Goal: Transaction & Acquisition: Purchase product/service

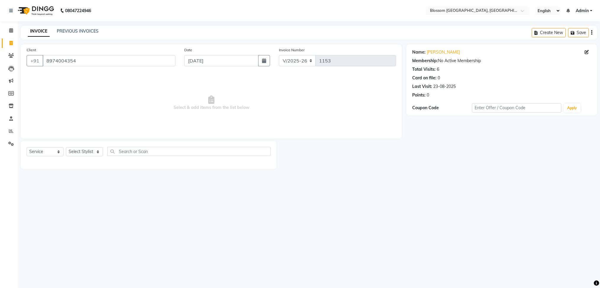
select select "7465"
select select "service"
click at [12, 36] on li "Calendar" at bounding box center [9, 30] width 18 height 13
click at [12, 34] on link "Calendar" at bounding box center [9, 31] width 14 height 10
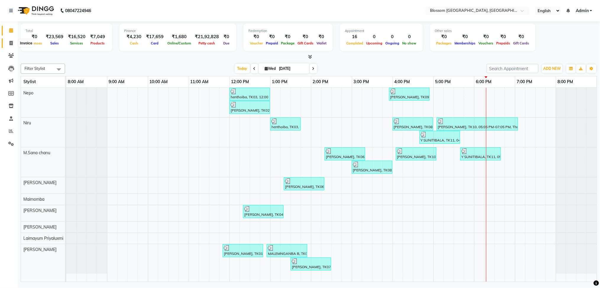
click at [11, 43] on icon at bounding box center [10, 43] width 3 height 4
select select "service"
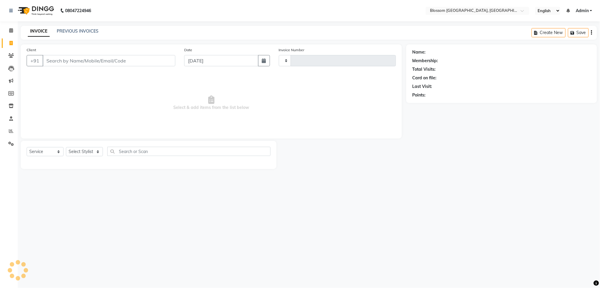
type input "1155"
select select "7465"
type input "9856741939"
click at [164, 62] on span "Add Client" at bounding box center [159, 61] width 23 height 6
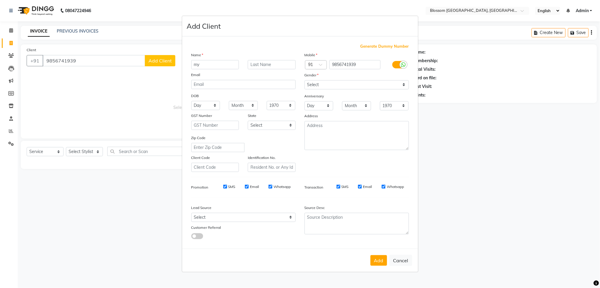
type input "m"
type input "Mutum"
click at [336, 82] on select "Select [DEMOGRAPHIC_DATA] [DEMOGRAPHIC_DATA] Other Prefer Not To Say" at bounding box center [357, 84] width 104 height 9
select select "[DEMOGRAPHIC_DATA]"
click at [305, 80] on select "Select [DEMOGRAPHIC_DATA] [DEMOGRAPHIC_DATA] Other Prefer Not To Say" at bounding box center [357, 84] width 104 height 9
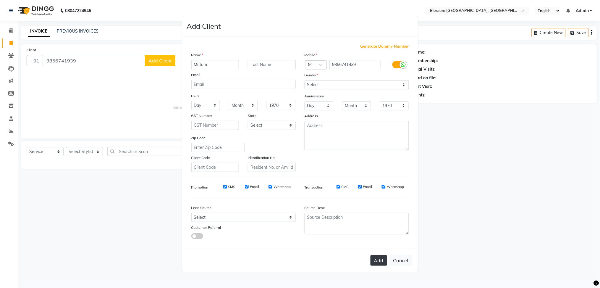
click at [377, 262] on button "Add" at bounding box center [379, 260] width 17 height 11
select select
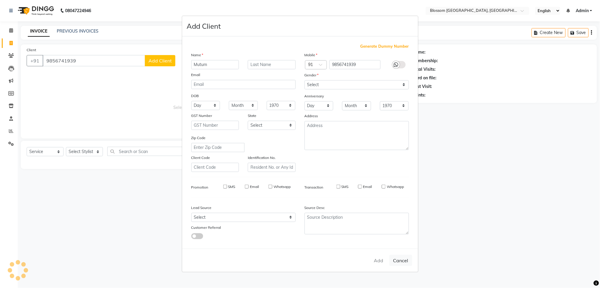
select select
checkbox input "false"
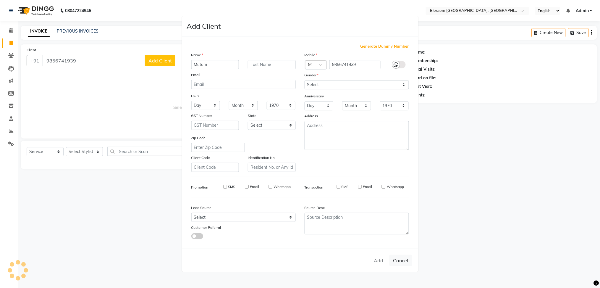
checkbox input "false"
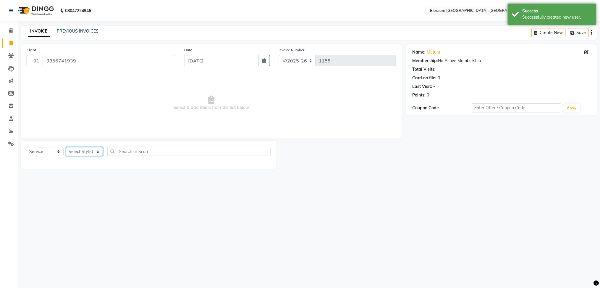
click at [80, 149] on select "Select Stylist [PERSON_NAME] Laimayum Priyaluxmi [PERSON_NAME]Sana chanu [PERSO…" at bounding box center [84, 151] width 37 height 9
select select "66244"
click at [66, 147] on select "Select Stylist [PERSON_NAME] Laimayum Priyaluxmi [PERSON_NAME]Sana chanu [PERSO…" at bounding box center [84, 151] width 37 height 9
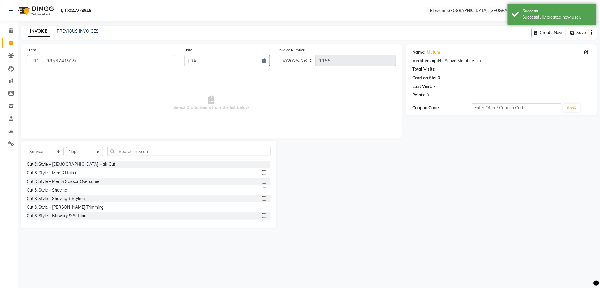
click at [262, 174] on label at bounding box center [264, 172] width 4 height 4
click at [262, 174] on input "checkbox" at bounding box center [264, 173] width 4 height 4
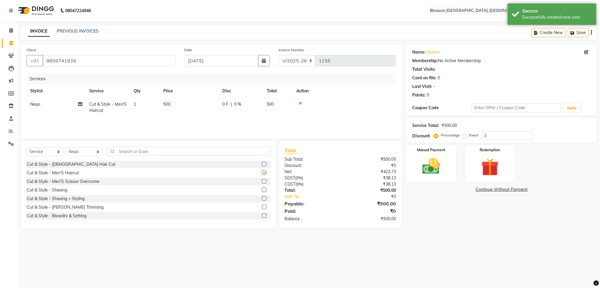
checkbox input "false"
click at [166, 104] on span "500" at bounding box center [166, 103] width 7 height 5
select select "66244"
click at [197, 106] on input "500" at bounding box center [217, 105] width 52 height 9
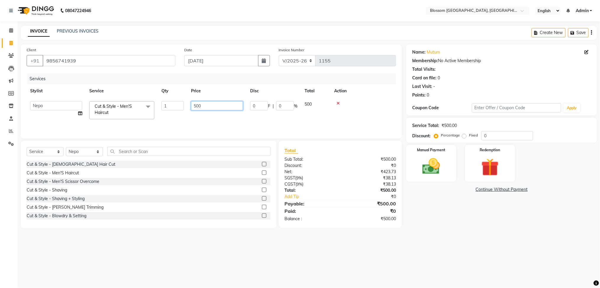
click at [197, 105] on input "500" at bounding box center [217, 105] width 52 height 9
click at [252, 104] on div "0 F | 0 %" at bounding box center [240, 104] width 37 height 6
select select "66244"
click at [252, 104] on input "0" at bounding box center [259, 105] width 18 height 9
type input "100"
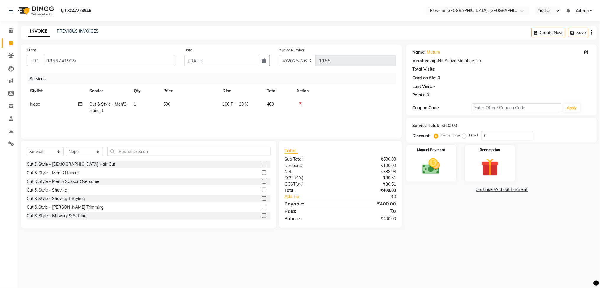
click at [292, 119] on div "Services Stylist Service Qty Price Disc Total Action Nepo Cut & Style - Men'S H…" at bounding box center [211, 102] width 369 height 59
click at [442, 153] on div "Manual Payment" at bounding box center [431, 163] width 52 height 38
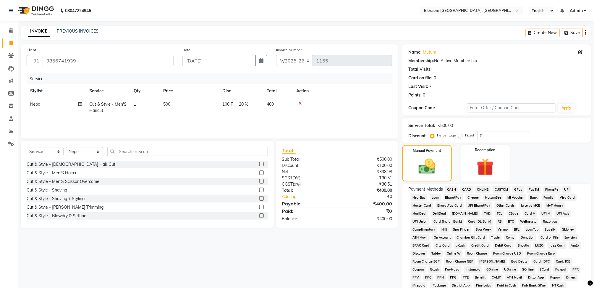
click at [451, 188] on span "CASH" at bounding box center [451, 189] width 13 height 7
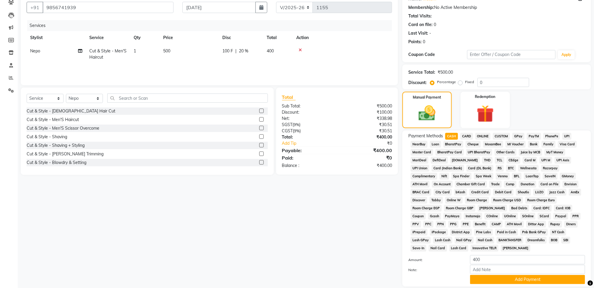
scroll to position [95, 0]
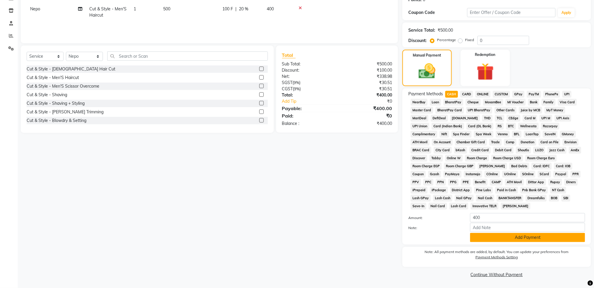
click at [480, 237] on button "Add Payment" at bounding box center [527, 237] width 115 height 9
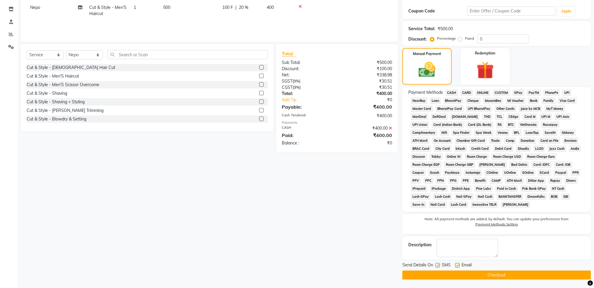
scroll to position [97, 0]
click at [479, 272] on button "Checkout" at bounding box center [496, 274] width 189 height 9
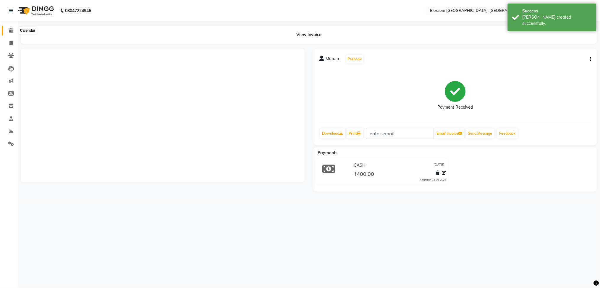
click at [11, 30] on icon at bounding box center [11, 30] width 4 height 4
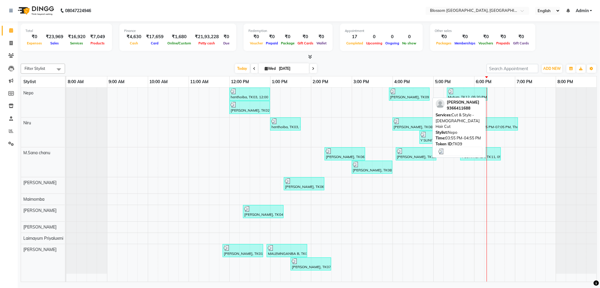
click at [415, 95] on div "[PERSON_NAME], TK09, 03:55 PM-04:55 PM, Cut & Style - [DEMOGRAPHIC_DATA] Hair C…" at bounding box center [409, 93] width 39 height 11
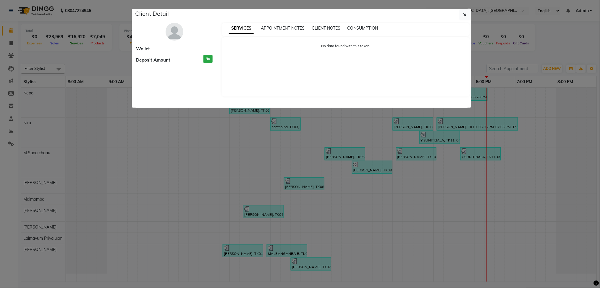
select select "3"
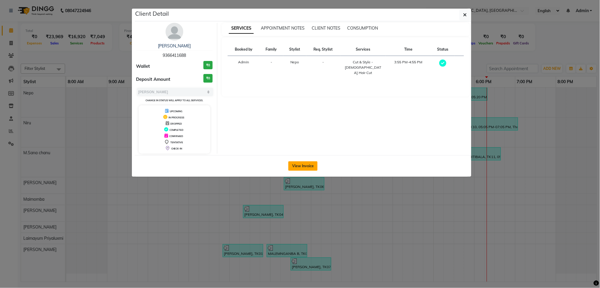
click at [308, 164] on button "View Invoice" at bounding box center [302, 165] width 29 height 9
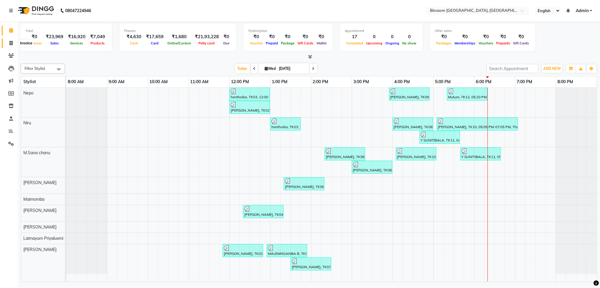
drag, startPoint x: 12, startPoint y: 42, endPoint x: 29, endPoint y: 47, distance: 18.0
click at [12, 42] on icon at bounding box center [10, 43] width 3 height 4
select select "service"
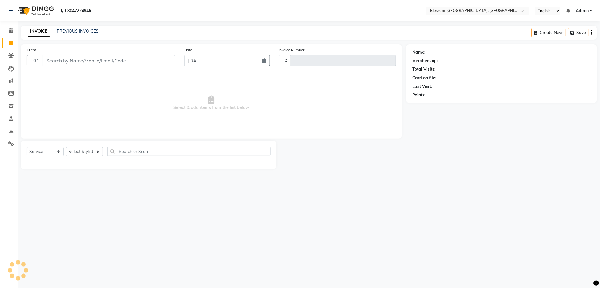
type input "1156"
select select "7465"
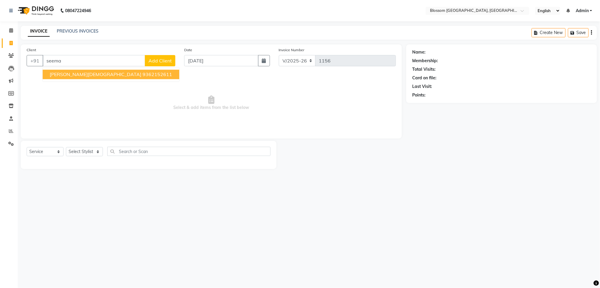
click at [68, 76] on span "[PERSON_NAME][DEMOGRAPHIC_DATA]" at bounding box center [96, 75] width 92 height 6
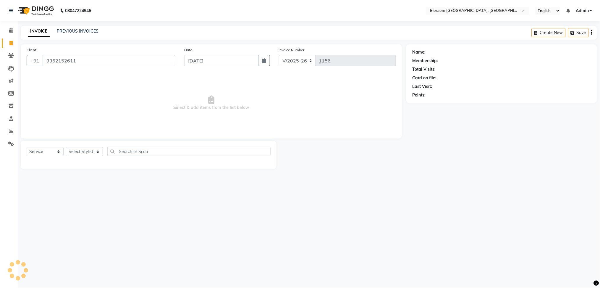
type input "9362152611"
click at [87, 150] on select "Select Stylist [PERSON_NAME] Laimayum Priyaluxmi [PERSON_NAME]Sana chanu [PERSO…" at bounding box center [84, 151] width 37 height 9
select select "90732"
click at [66, 147] on select "Select Stylist [PERSON_NAME] Laimayum Priyaluxmi [PERSON_NAME]Sana chanu [PERSO…" at bounding box center [84, 151] width 37 height 9
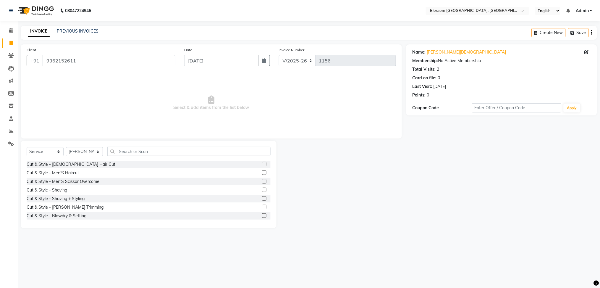
click at [262, 173] on label at bounding box center [264, 172] width 4 height 4
click at [262, 173] on input "checkbox" at bounding box center [264, 173] width 4 height 4
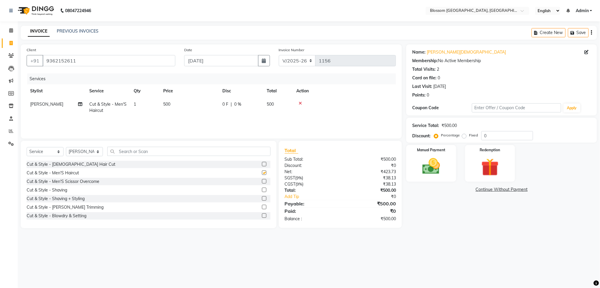
checkbox input "false"
click at [224, 104] on span "0 F" at bounding box center [225, 104] width 6 height 6
select select "90732"
click at [253, 104] on input "0" at bounding box center [259, 105] width 18 height 9
type input "200"
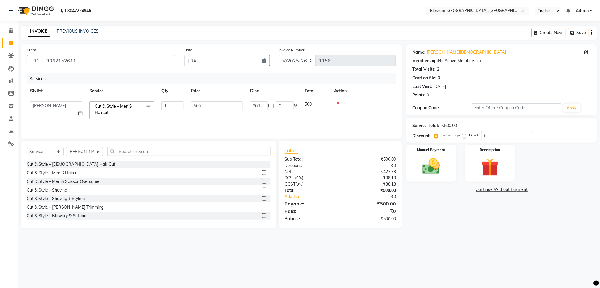
click at [259, 120] on div "Services Stylist Service Qty Price Disc Total Action [PERSON_NAME] Laimayum Pri…" at bounding box center [211, 102] width 369 height 59
click at [434, 161] on img at bounding box center [431, 166] width 30 height 21
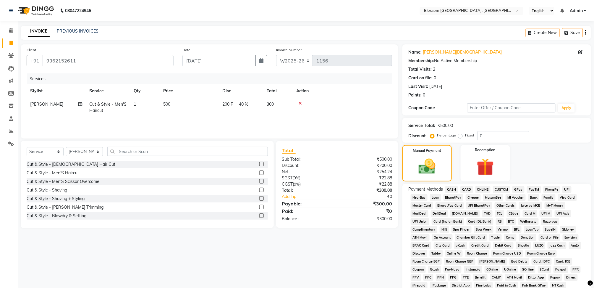
click at [451, 190] on span "CASH" at bounding box center [451, 189] width 13 height 7
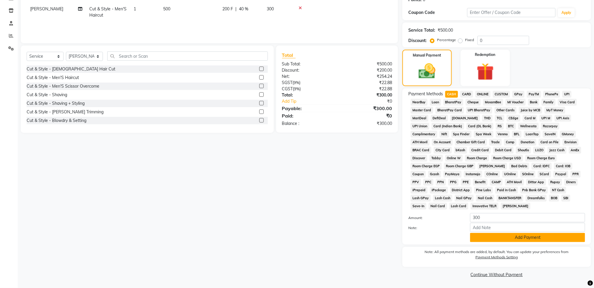
click at [488, 240] on button "Add Payment" at bounding box center [527, 237] width 115 height 9
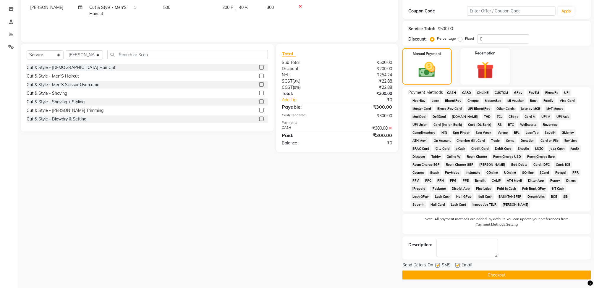
scroll to position [97, 0]
click at [494, 275] on button "Checkout" at bounding box center [496, 274] width 189 height 9
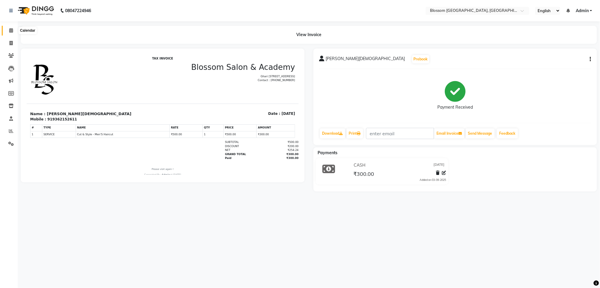
click at [10, 32] on icon at bounding box center [11, 30] width 4 height 4
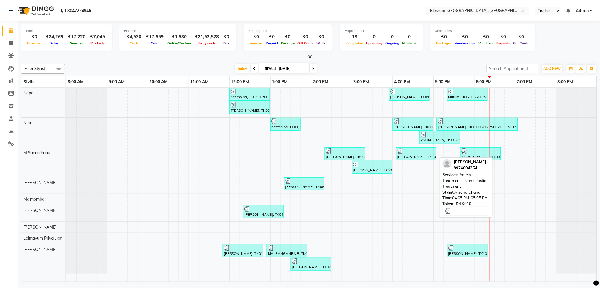
click at [420, 155] on div "[PERSON_NAME], TK10, 04:05 PM-05:05 PM, Protein Treatment - Nanoplastia Treatme…" at bounding box center [416, 153] width 39 height 11
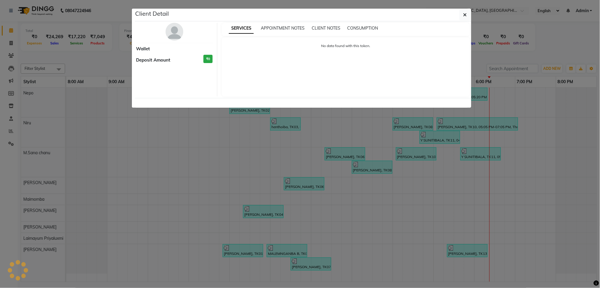
select select "3"
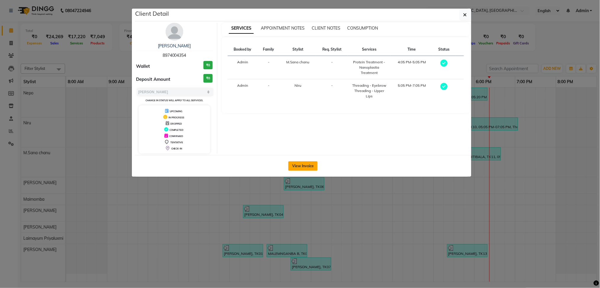
click at [307, 167] on button "View Invoice" at bounding box center [302, 165] width 29 height 9
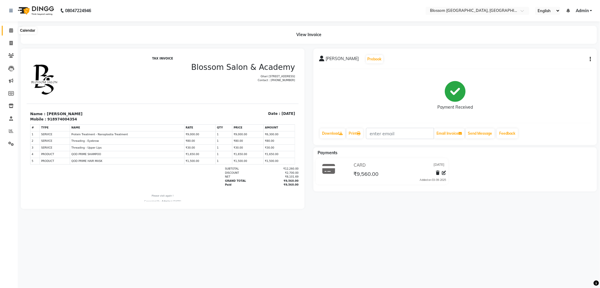
click at [9, 34] on span at bounding box center [11, 30] width 10 height 7
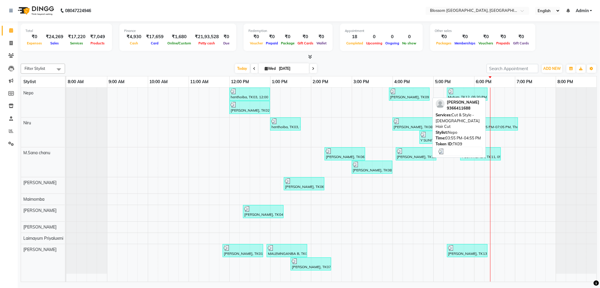
click at [398, 96] on div "[PERSON_NAME], TK09, 03:55 PM-04:55 PM, Cut & Style - [DEMOGRAPHIC_DATA] Hair C…" at bounding box center [409, 93] width 39 height 11
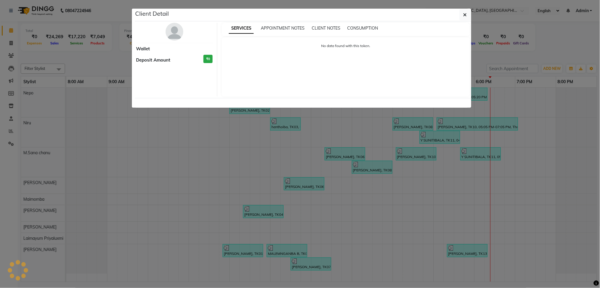
select select "3"
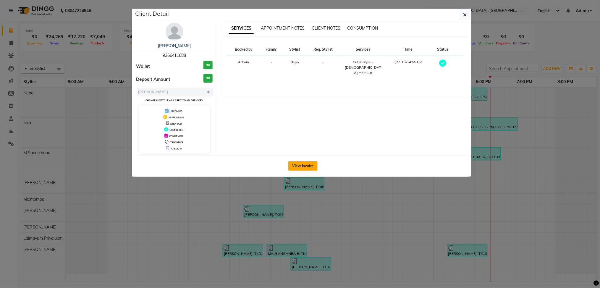
click at [300, 165] on button "View Invoice" at bounding box center [302, 165] width 29 height 9
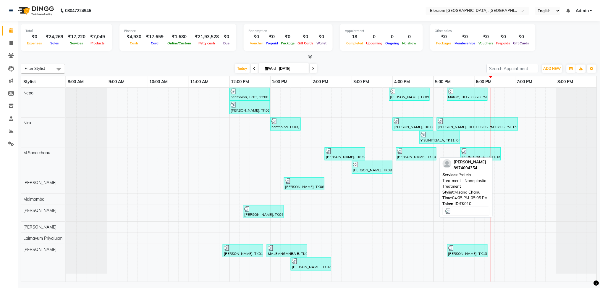
click at [405, 156] on div "[PERSON_NAME], TK10, 04:05 PM-05:05 PM, Protein Treatment - Nanoplastia Treatme…" at bounding box center [416, 153] width 39 height 11
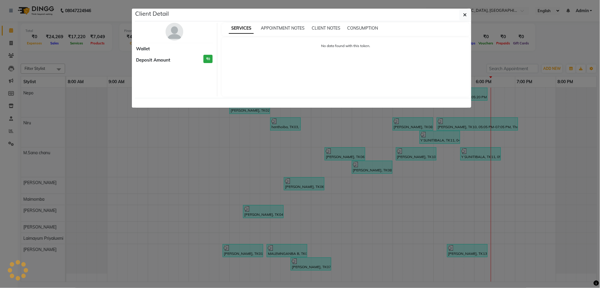
select select "3"
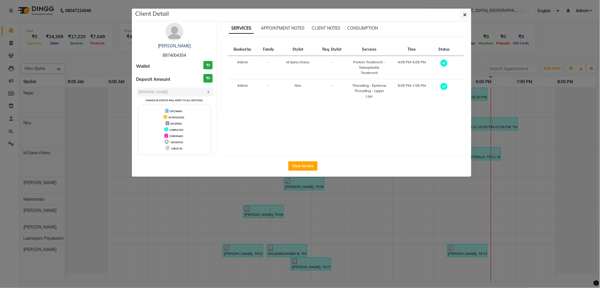
click at [297, 172] on div "View Invoice" at bounding box center [303, 166] width 337 height 22
click at [300, 169] on button "View Invoice" at bounding box center [302, 165] width 29 height 9
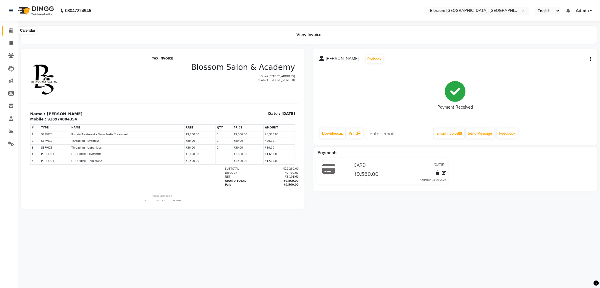
click at [10, 30] on icon at bounding box center [11, 30] width 4 height 4
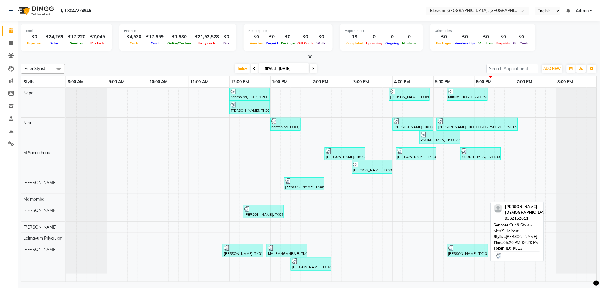
click at [457, 250] on div at bounding box center [467, 248] width 38 height 6
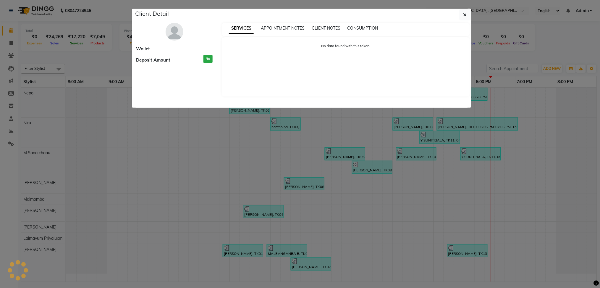
select select "3"
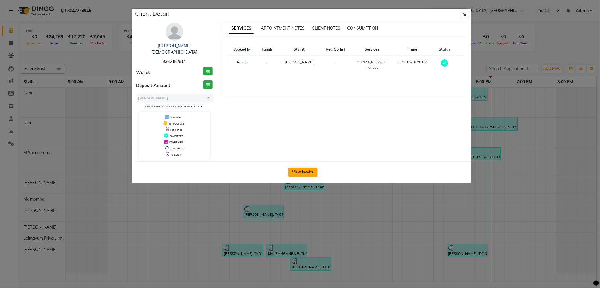
click at [300, 169] on button "View Invoice" at bounding box center [302, 171] width 29 height 9
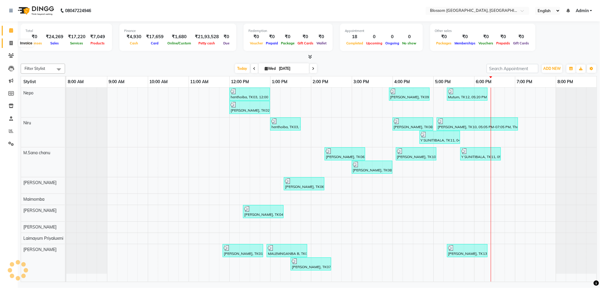
click at [7, 43] on span at bounding box center [11, 43] width 10 height 7
select select "service"
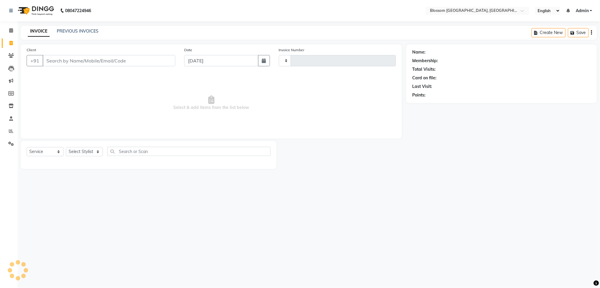
type input "1157"
select select "7465"
click at [53, 60] on input "Client" at bounding box center [109, 60] width 133 height 11
type input "9366771605"
click at [157, 62] on span "Add Client" at bounding box center [159, 61] width 23 height 6
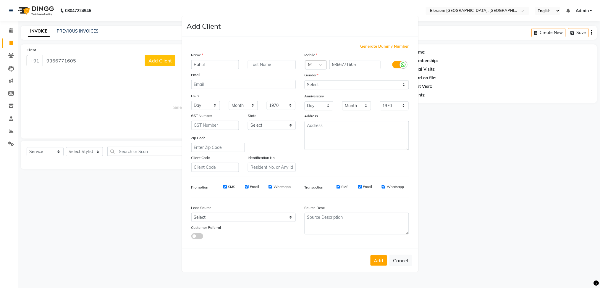
type input "Rahul"
click at [268, 61] on input "text" at bounding box center [272, 64] width 48 height 9
type input "kh"
click at [329, 84] on select "Select [DEMOGRAPHIC_DATA] [DEMOGRAPHIC_DATA] Other Prefer Not To Say" at bounding box center [357, 84] width 104 height 9
select select "[DEMOGRAPHIC_DATA]"
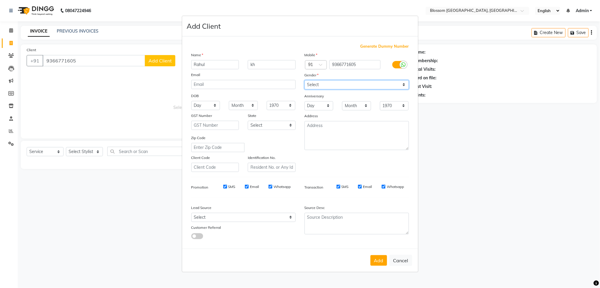
click at [305, 80] on select "Select [DEMOGRAPHIC_DATA] [DEMOGRAPHIC_DATA] Other Prefer Not To Say" at bounding box center [357, 84] width 104 height 9
click at [373, 260] on button "Add" at bounding box center [379, 260] width 17 height 11
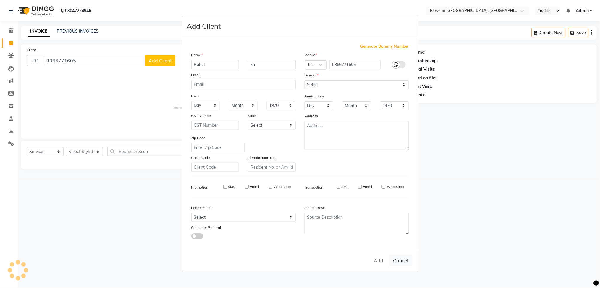
select select
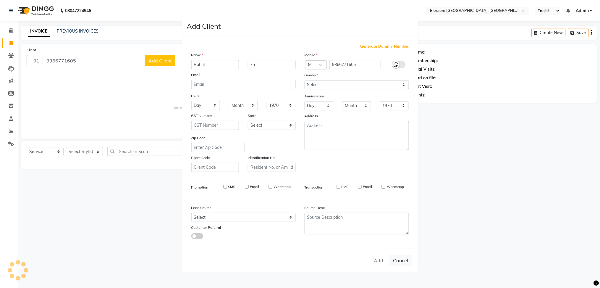
select select
checkbox input "false"
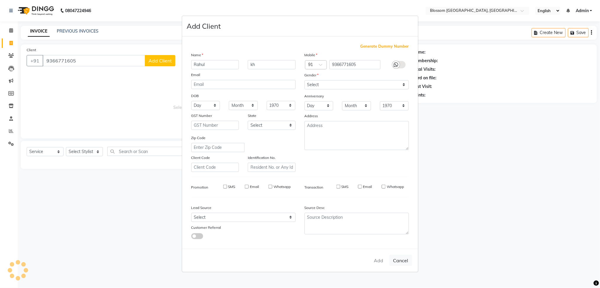
checkbox input "false"
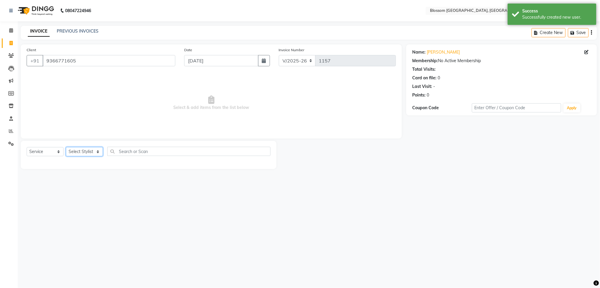
click at [87, 152] on select "Select Stylist [PERSON_NAME] Laimayum Priyaluxmi [PERSON_NAME]Sana chanu [PERSO…" at bounding box center [84, 151] width 37 height 9
select select "90732"
click at [66, 147] on select "Select Stylist [PERSON_NAME] Laimayum Priyaluxmi [PERSON_NAME]Sana chanu [PERSO…" at bounding box center [84, 151] width 37 height 9
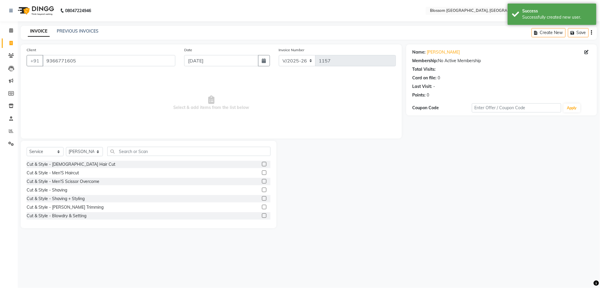
click at [262, 172] on label at bounding box center [264, 172] width 4 height 4
click at [262, 172] on input "checkbox" at bounding box center [264, 173] width 4 height 4
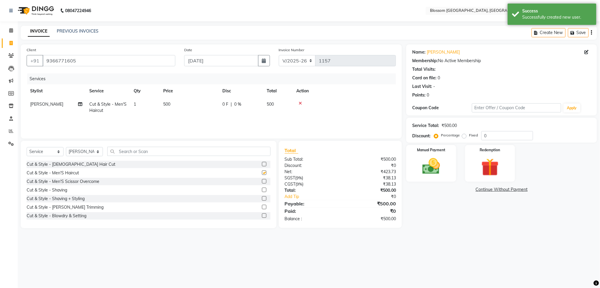
checkbox input "false"
click at [170, 103] on span "500" at bounding box center [166, 103] width 7 height 5
select select "90732"
click at [252, 108] on input "0" at bounding box center [259, 105] width 18 height 9
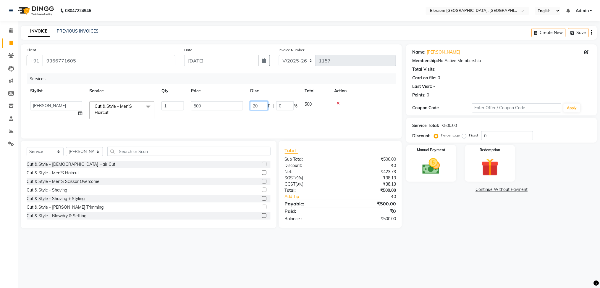
type input "200"
click at [252, 120] on div "Services Stylist Service Qty Price Disc Total Action [PERSON_NAME] Cut & Style …" at bounding box center [211, 102] width 369 height 59
click at [412, 160] on div "Manual Payment" at bounding box center [431, 163] width 52 height 38
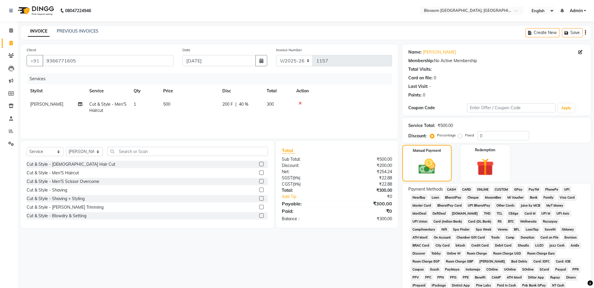
click at [454, 190] on span "CASH" at bounding box center [451, 189] width 13 height 7
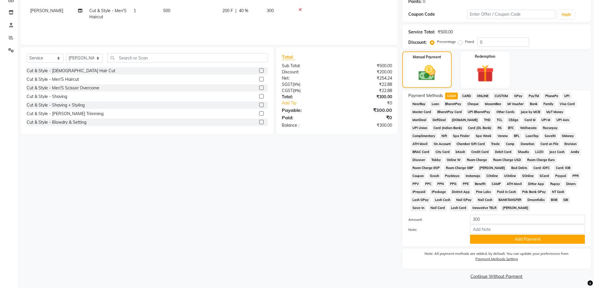
scroll to position [95, 0]
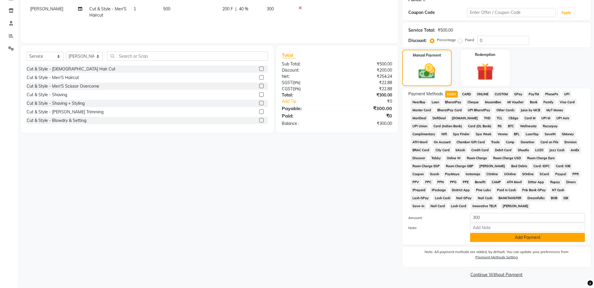
click at [474, 236] on button "Add Payment" at bounding box center [527, 237] width 115 height 9
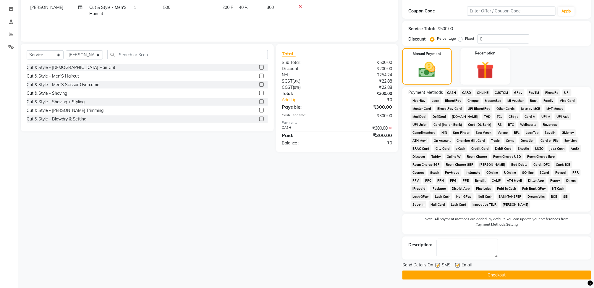
scroll to position [97, 0]
click at [481, 275] on button "Checkout" at bounding box center [496, 274] width 189 height 9
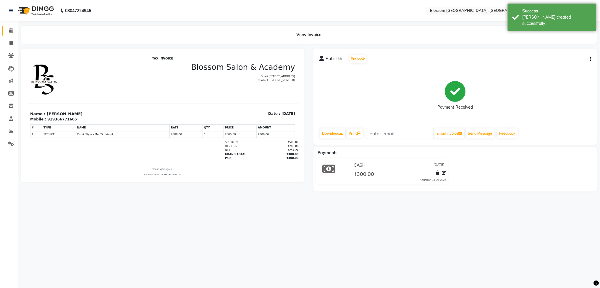
click at [8, 26] on link "Calendar" at bounding box center [9, 31] width 14 height 10
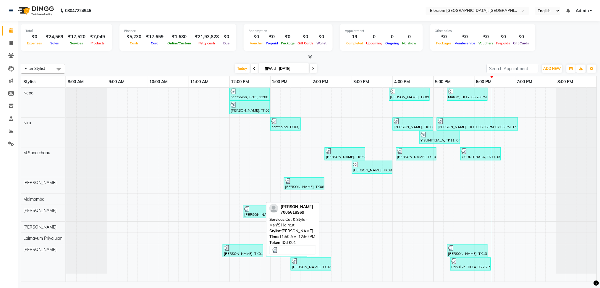
click at [255, 255] on div "[PERSON_NAME], TK01, 11:50 AM-12:50 PM, Cut & Style - Men'S Haircut" at bounding box center [242, 250] width 39 height 11
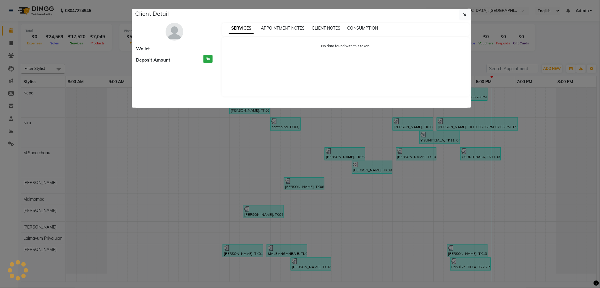
select select "3"
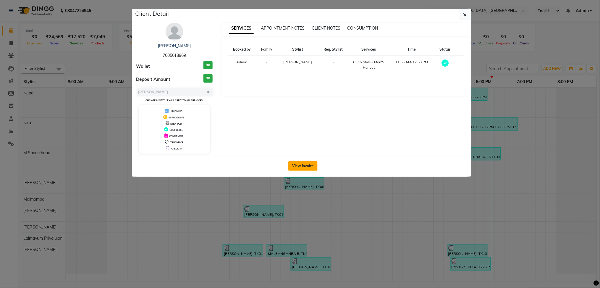
click at [296, 163] on button "View Invoice" at bounding box center [302, 165] width 29 height 9
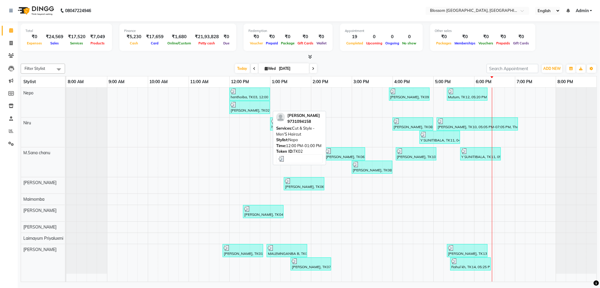
click at [253, 108] on div "[PERSON_NAME], TK02, 12:00 PM-01:00 PM, Cut & Style - Men'S Haircut" at bounding box center [249, 107] width 39 height 11
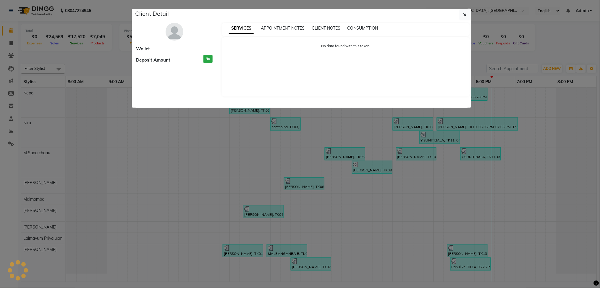
select select "3"
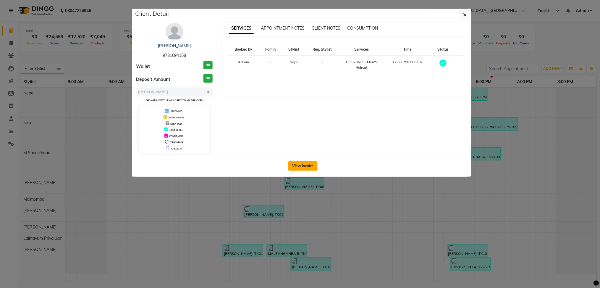
click at [306, 164] on button "View Invoice" at bounding box center [302, 165] width 29 height 9
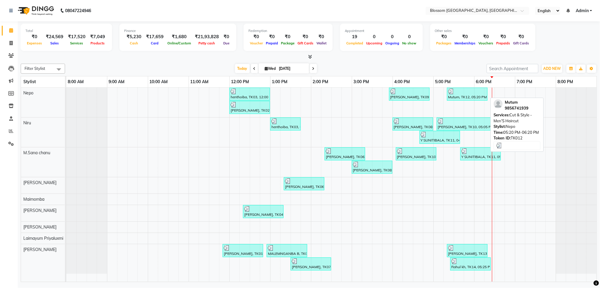
click at [457, 98] on div "Mutum, TK12, 05:20 PM-06:20 PM, Cut & Style - Men'S Haircut" at bounding box center [467, 93] width 39 height 11
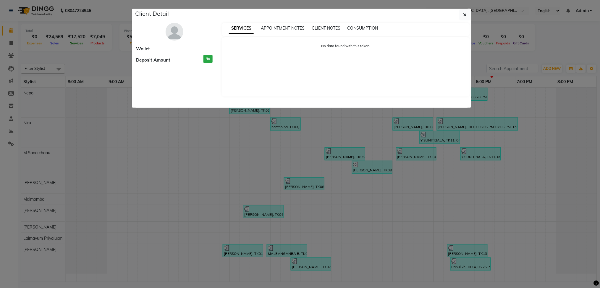
select select "3"
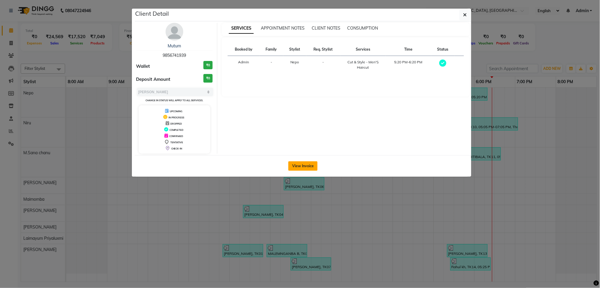
click at [313, 164] on button "View Invoice" at bounding box center [302, 165] width 29 height 9
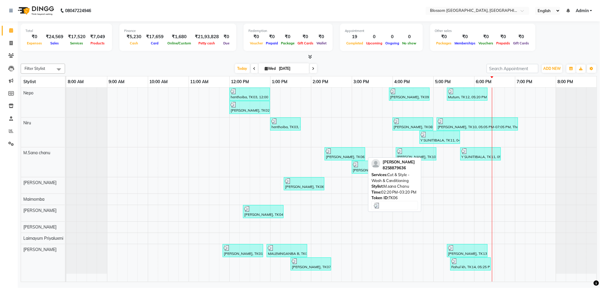
click at [336, 152] on div at bounding box center [345, 151] width 38 height 6
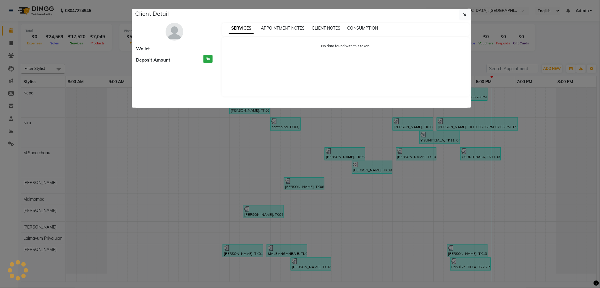
select select "3"
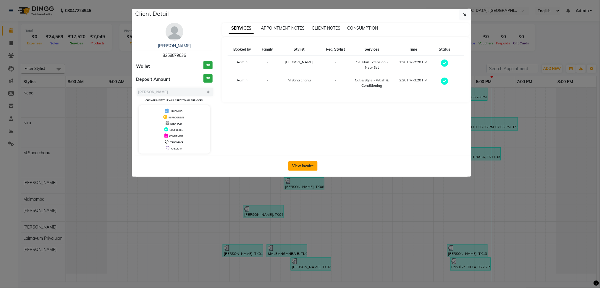
click at [306, 166] on button "View Invoice" at bounding box center [302, 165] width 29 height 9
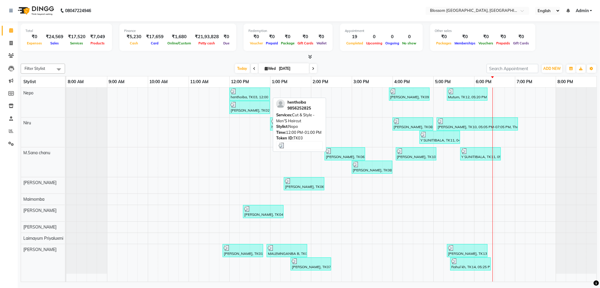
click at [244, 98] on div "henthoiba, TK03, 12:00 PM-01:00 PM, Cut & Style - Men'S Haircut" at bounding box center [249, 93] width 39 height 11
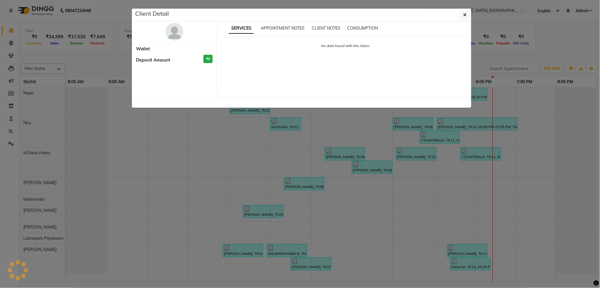
select select "3"
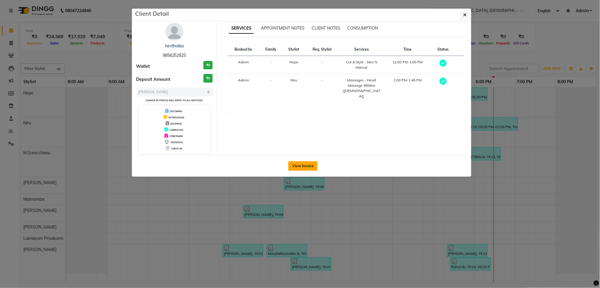
click at [295, 165] on button "View Invoice" at bounding box center [302, 165] width 29 height 9
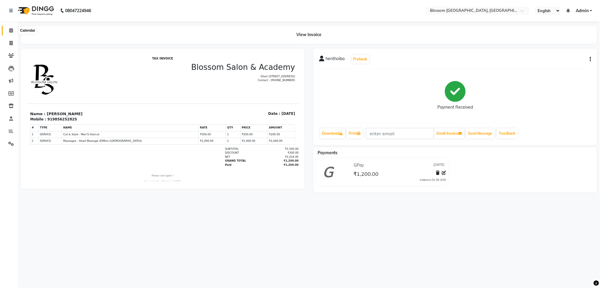
click at [7, 32] on span at bounding box center [11, 30] width 10 height 7
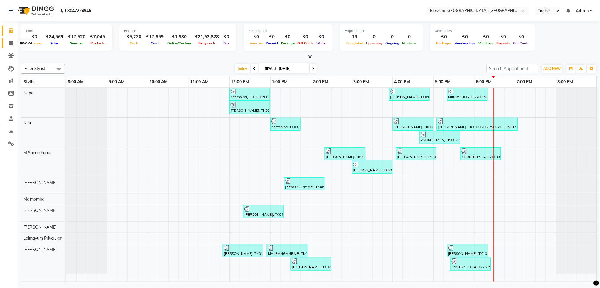
click at [11, 42] on icon at bounding box center [10, 43] width 3 height 4
select select "service"
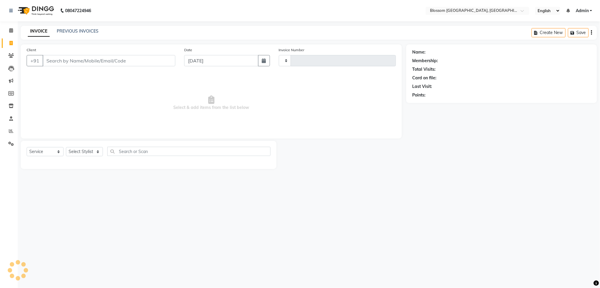
type input "1158"
select select "7465"
click at [79, 62] on input "Client" at bounding box center [109, 60] width 133 height 11
click at [113, 63] on input "bindya" at bounding box center [94, 60] width 103 height 11
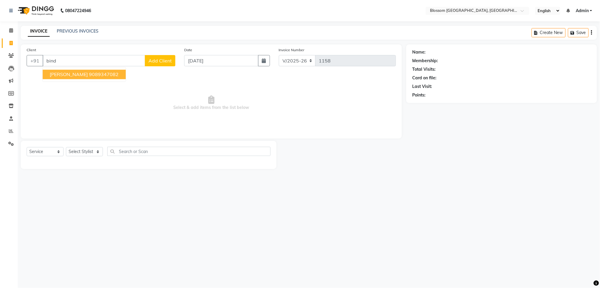
click at [93, 76] on ngb-highlight "9089347082" at bounding box center [104, 75] width 30 height 6
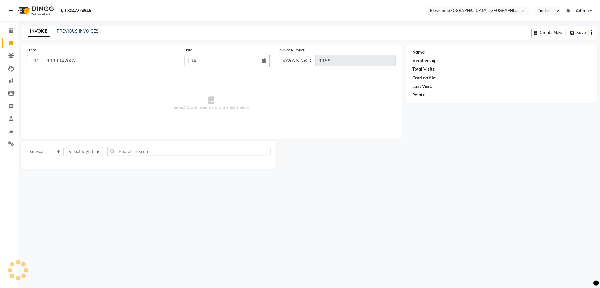
type input "9089347082"
click at [72, 151] on select "Select Stylist [PERSON_NAME] Laimayum Priyaluxmi [PERSON_NAME]Sana chanu [PERSO…" at bounding box center [84, 151] width 37 height 9
select select "66274"
click at [66, 147] on select "Select Stylist [PERSON_NAME] Laimayum Priyaluxmi [PERSON_NAME]Sana chanu [PERSO…" at bounding box center [84, 151] width 37 height 9
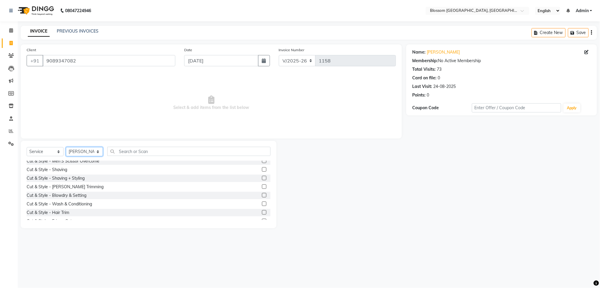
scroll to position [39, 0]
click at [262, 186] on label at bounding box center [264, 184] width 4 height 4
click at [262, 186] on input "checkbox" at bounding box center [264, 185] width 4 height 4
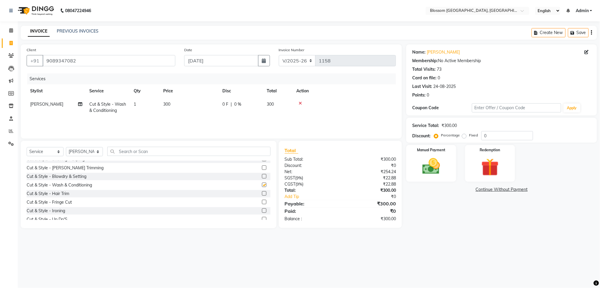
checkbox input "false"
click at [300, 105] on icon at bounding box center [300, 103] width 3 height 4
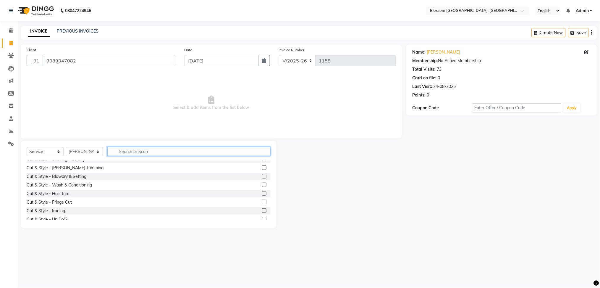
click at [162, 148] on input "text" at bounding box center [188, 151] width 163 height 9
click at [83, 148] on select "Select Stylist [PERSON_NAME] Laimayum Priyaluxmi [PERSON_NAME]Sana chanu [PERSO…" at bounding box center [84, 151] width 37 height 9
click at [66, 147] on select "Select Stylist [PERSON_NAME] Laimayum Priyaluxmi [PERSON_NAME]Sana chanu [PERSO…" at bounding box center [84, 151] width 37 height 9
click at [143, 153] on input "text" at bounding box center [188, 151] width 163 height 9
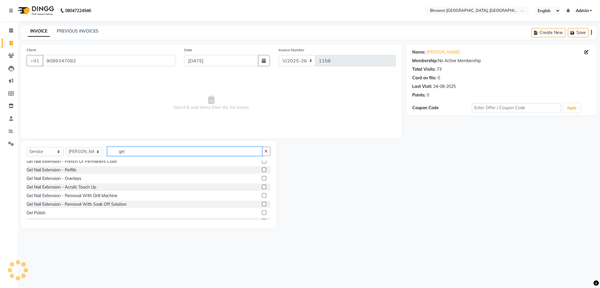
scroll to position [18, 0]
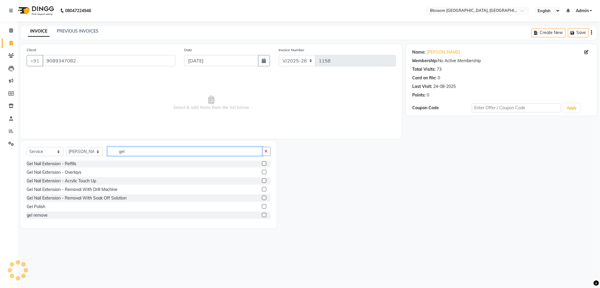
type input "gel"
click at [262, 205] on label at bounding box center [264, 206] width 4 height 4
click at [262, 205] on input "checkbox" at bounding box center [264, 207] width 4 height 4
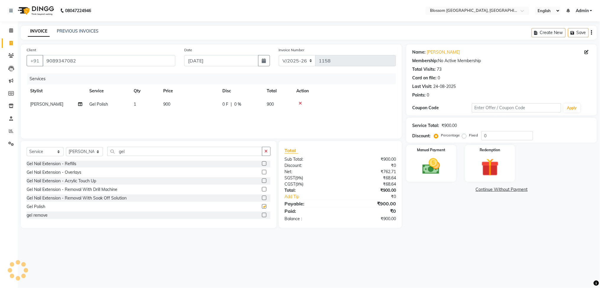
checkbox input "false"
click at [164, 102] on span "900" at bounding box center [166, 103] width 7 height 5
select select "66274"
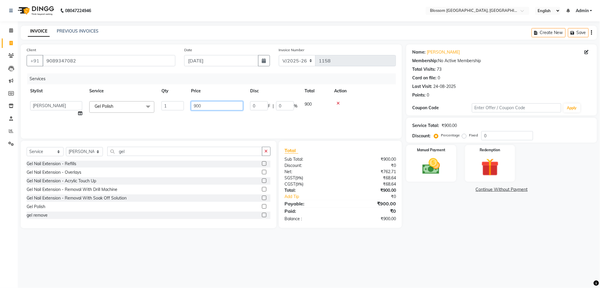
click at [196, 104] on input "900" at bounding box center [217, 105] width 52 height 9
type input "600"
click at [193, 122] on div "Services Stylist Service Qty Price Disc Total Action [PERSON_NAME] Polish 1 600…" at bounding box center [211, 102] width 369 height 59
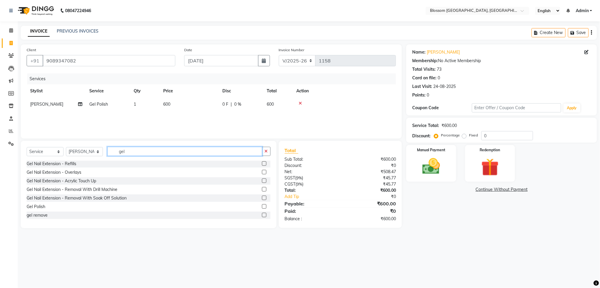
click at [163, 149] on input "gel" at bounding box center [184, 151] width 155 height 9
type input "gel ex"
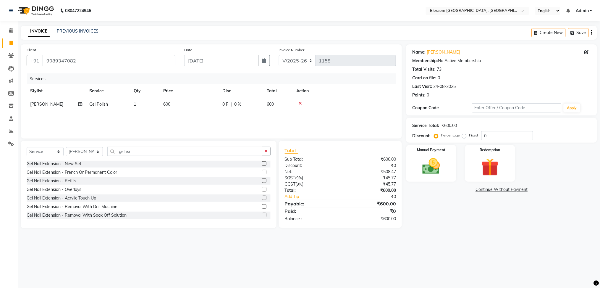
click at [262, 179] on label at bounding box center [264, 180] width 4 height 4
click at [262, 179] on input "checkbox" at bounding box center [264, 181] width 4 height 4
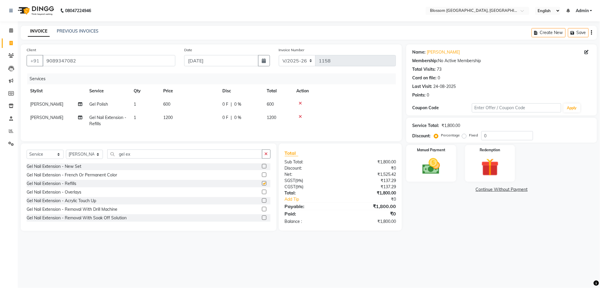
checkbox input "false"
click at [158, 157] on input "gel ex" at bounding box center [184, 153] width 155 height 9
type input "g"
click at [88, 159] on select "Select Stylist [PERSON_NAME] Laimayum Priyaluxmi [PERSON_NAME]Sana chanu [PERSO…" at bounding box center [84, 154] width 37 height 9
select select "66244"
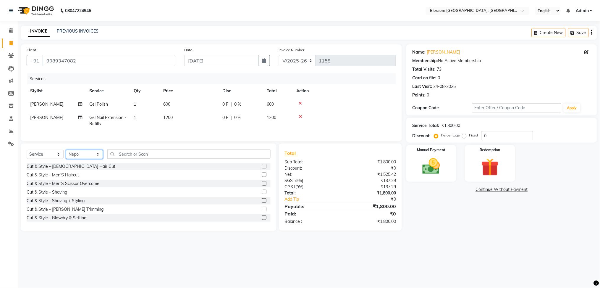
click at [66, 156] on select "Select Stylist [PERSON_NAME] Laimayum Priyaluxmi [PERSON_NAME]Sana chanu [PERSO…" at bounding box center [84, 154] width 37 height 9
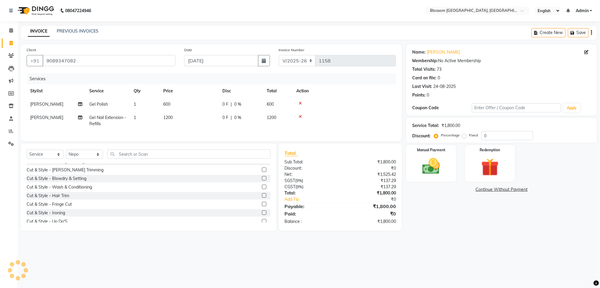
click at [262, 189] on label at bounding box center [264, 187] width 4 height 4
click at [262, 189] on input "checkbox" at bounding box center [264, 187] width 4 height 4
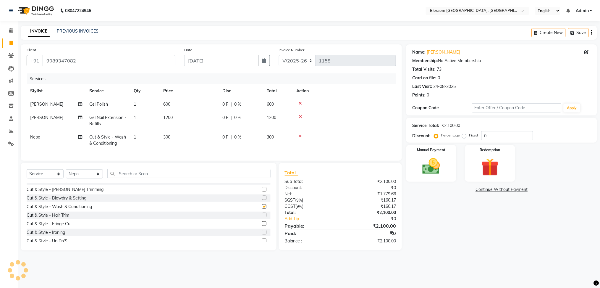
checkbox input "false"
click at [185, 145] on td "300" at bounding box center [189, 140] width 59 height 20
select select "66244"
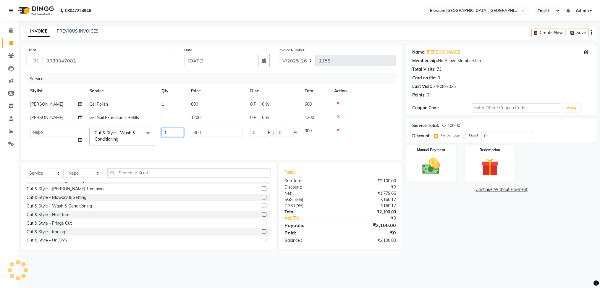
click at [175, 128] on input "1" at bounding box center [172, 132] width 22 height 9
type input "2"
click at [196, 148] on td "300" at bounding box center [216, 136] width 59 height 25
select select "66244"
click at [195, 117] on span "1200" at bounding box center [195, 117] width 9 height 5
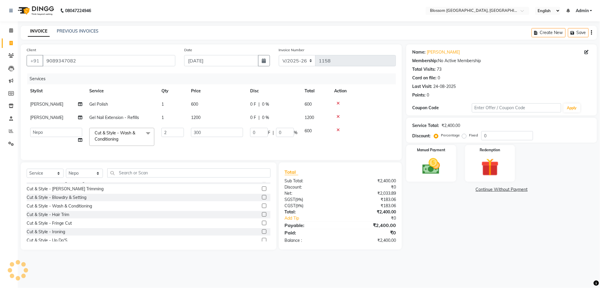
select select "66274"
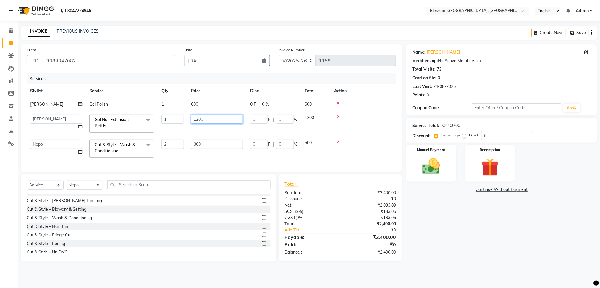
click at [198, 118] on input "1200" at bounding box center [217, 118] width 52 height 9
type input "1000"
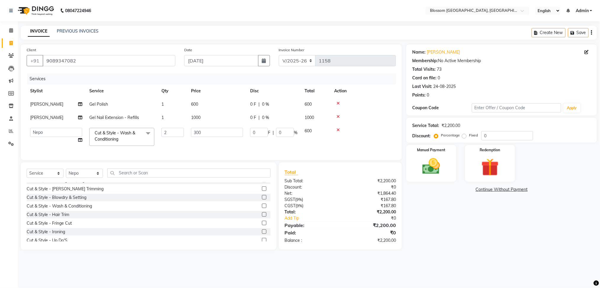
click at [206, 133] on tbody "[PERSON_NAME] Polish 1 600 0 F | 0 % 600 Maimom Anjali chanu Gel Nail Extension…" at bounding box center [211, 124] width 369 height 52
click at [193, 102] on span "600" at bounding box center [194, 103] width 7 height 5
select select "66274"
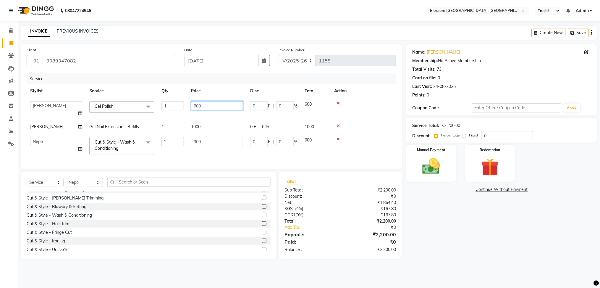
click at [198, 104] on input "600" at bounding box center [217, 105] width 52 height 9
click at [203, 117] on tbody "[PERSON_NAME] Laimayum Priyaluxmi [PERSON_NAME]Sana chanu [PERSON_NAME] [PERSON…" at bounding box center [211, 128] width 369 height 61
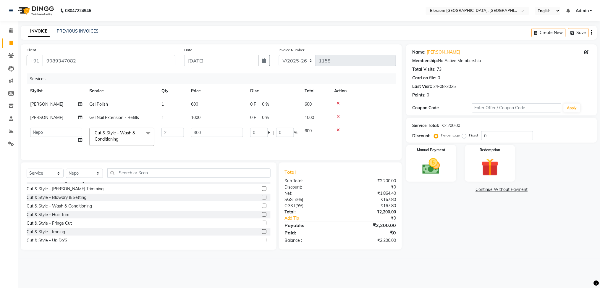
click at [204, 117] on td "1000" at bounding box center [216, 117] width 59 height 13
select select "66274"
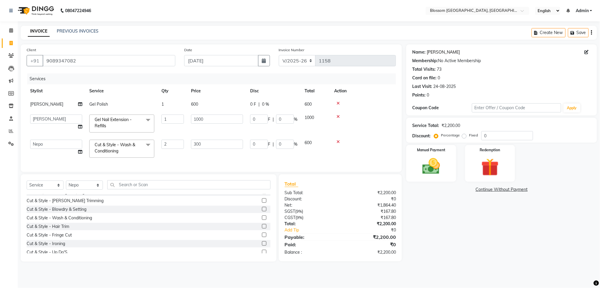
click at [434, 51] on link "[PERSON_NAME]" at bounding box center [443, 52] width 33 height 6
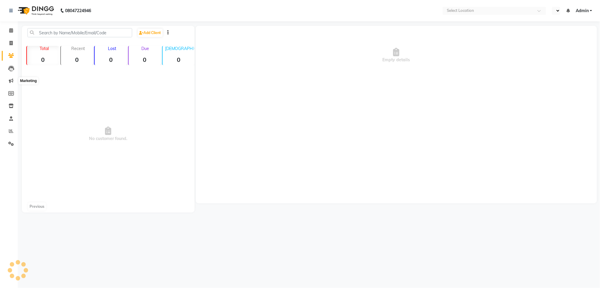
select select "en"
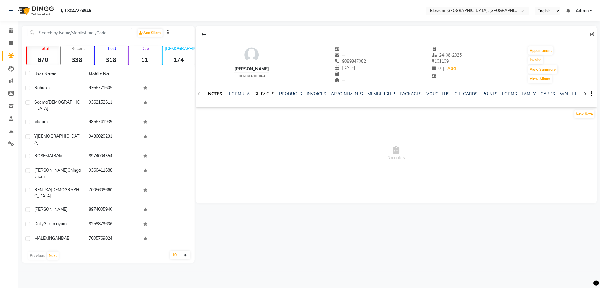
click at [264, 92] on link "SERVICES" at bounding box center [265, 93] width 20 height 5
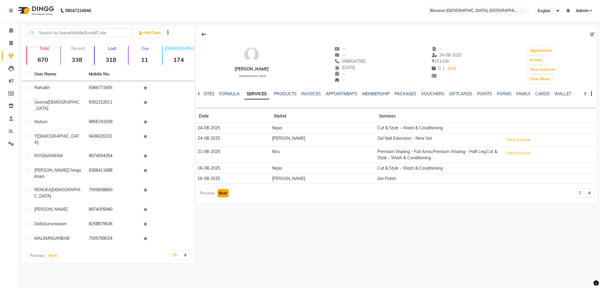
click at [224, 191] on button "Next" at bounding box center [223, 193] width 11 height 8
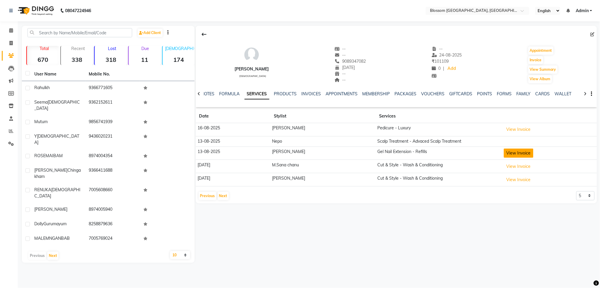
click at [515, 153] on button "View Invoice" at bounding box center [519, 152] width 30 height 9
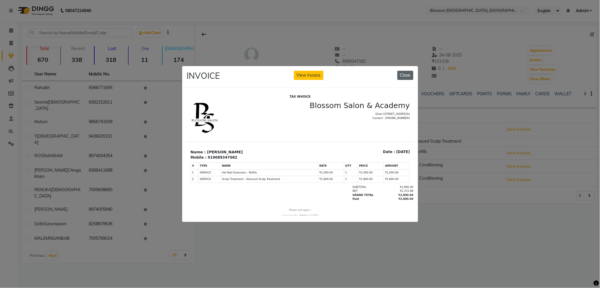
click at [405, 75] on button "Close" at bounding box center [405, 75] width 16 height 9
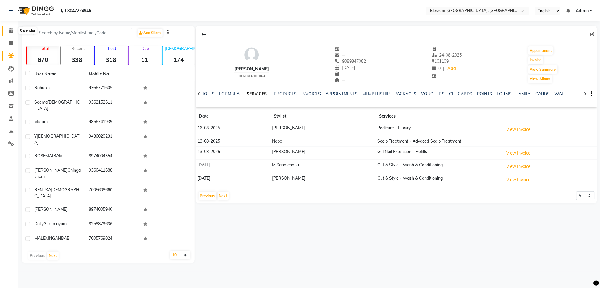
click at [10, 28] on icon at bounding box center [11, 30] width 4 height 4
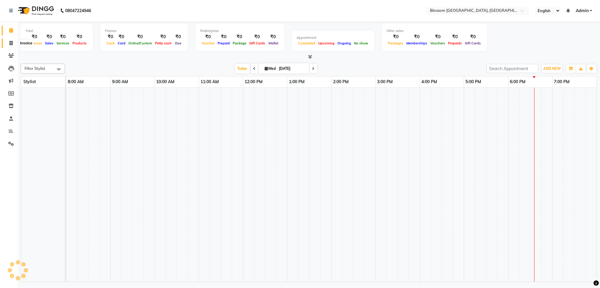
click at [11, 43] on icon at bounding box center [10, 43] width 3 height 4
select select "service"
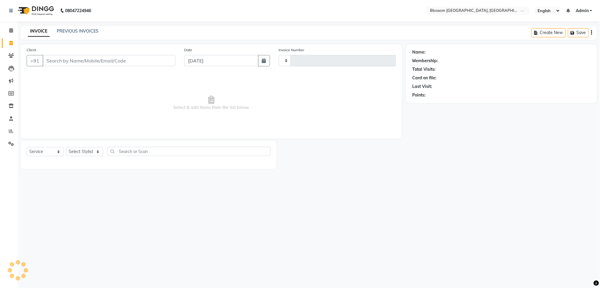
type input "1158"
select select "7465"
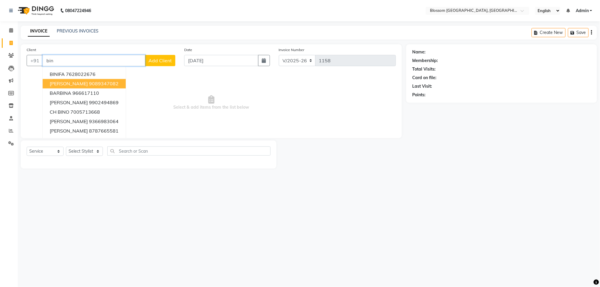
click at [89, 81] on ngb-highlight "9089347082" at bounding box center [104, 84] width 30 height 6
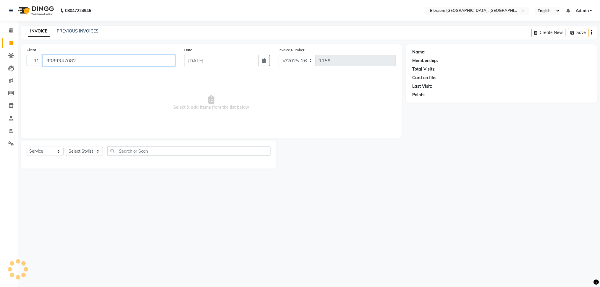
type input "9089347082"
click at [78, 153] on select "Select Stylist [PERSON_NAME] Laimayum Priyaluxmi [PERSON_NAME]Sana chanu [PERSO…" at bounding box center [84, 151] width 37 height 9
click at [66, 147] on select "Select Stylist [PERSON_NAME] Laimayum Priyaluxmi [PERSON_NAME]Sana chanu [PERSO…" at bounding box center [84, 151] width 37 height 9
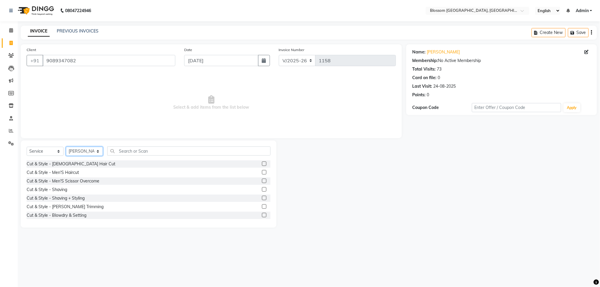
click at [88, 153] on select "Select Stylist [PERSON_NAME] Laimayum Priyaluxmi [PERSON_NAME]Sana chanu [PERSO…" at bounding box center [84, 151] width 37 height 9
select select "66274"
click at [66, 147] on select "Select Stylist [PERSON_NAME] Laimayum Priyaluxmi [PERSON_NAME]Sana chanu [PERSO…" at bounding box center [84, 151] width 37 height 9
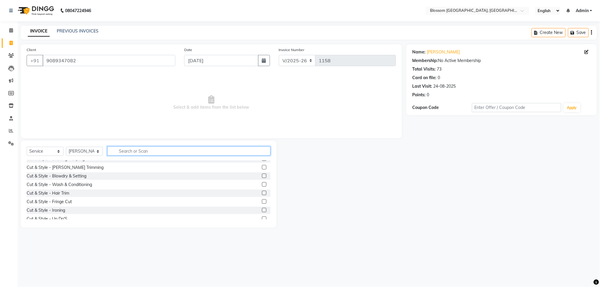
click at [156, 150] on input "text" at bounding box center [188, 151] width 163 height 9
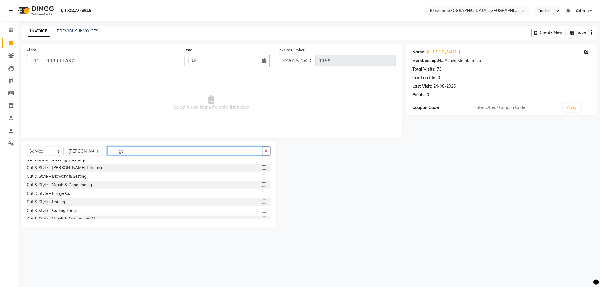
scroll to position [0, 0]
type input "ge"
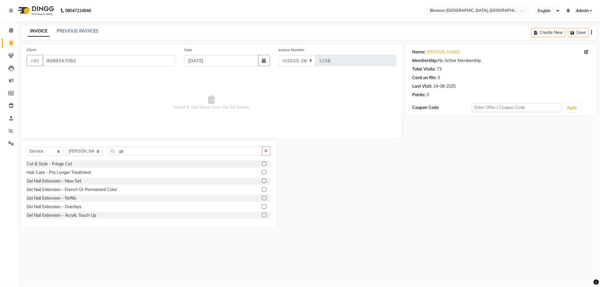
click at [262, 200] on label at bounding box center [264, 198] width 4 height 4
click at [262, 200] on input "checkbox" at bounding box center [264, 199] width 4 height 4
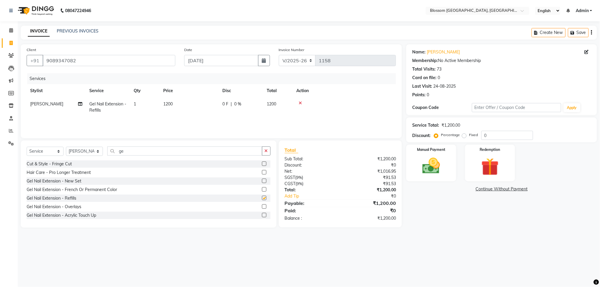
checkbox input "false"
click at [155, 148] on input "ge" at bounding box center [184, 151] width 155 height 9
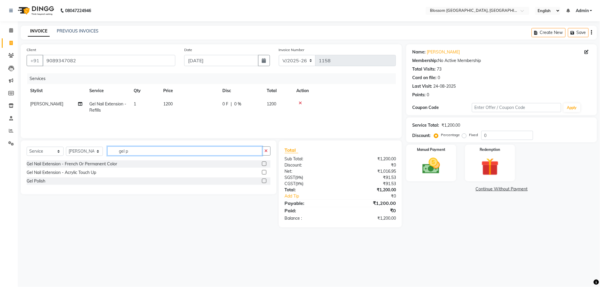
type input "gel p"
click at [265, 179] on label at bounding box center [264, 181] width 4 height 4
click at [265, 179] on input "checkbox" at bounding box center [264, 181] width 4 height 4
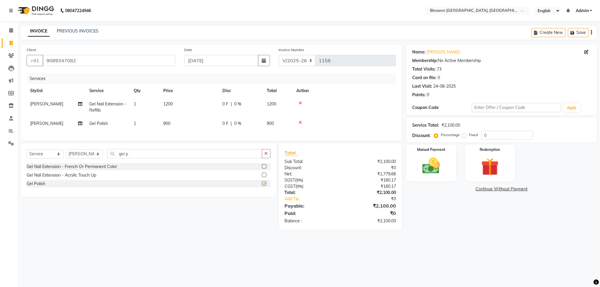
checkbox input "false"
click at [221, 120] on td "0 F | 0 %" at bounding box center [241, 123] width 44 height 13
select select "66274"
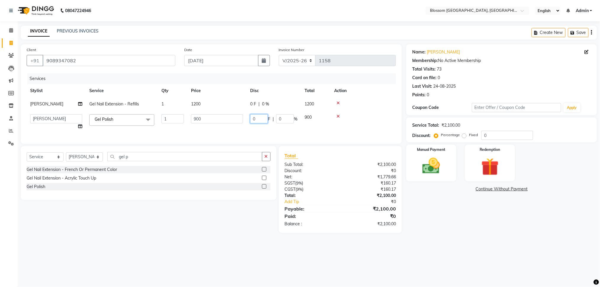
click at [250, 118] on input "0" at bounding box center [259, 118] width 18 height 9
type input "300"
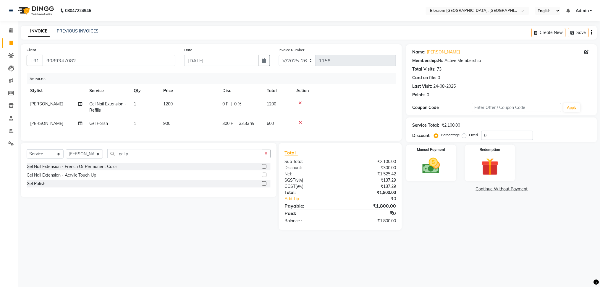
click at [256, 104] on div "0 F | 0 %" at bounding box center [240, 104] width 37 height 6
select select "66274"
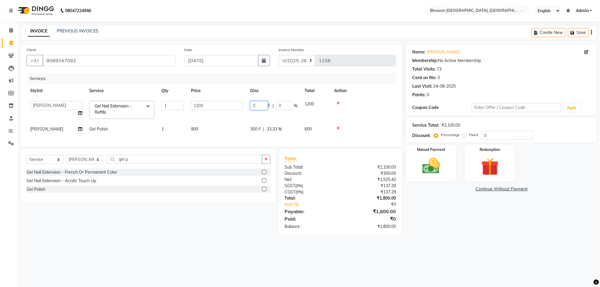
click at [257, 102] on input "0" at bounding box center [259, 105] width 18 height 9
type input "0"
type input "200"
click at [242, 128] on tr "Maimom Anjali chanu Gel Polish 1 900 300 F | 33.33 % 600" at bounding box center [211, 129] width 369 height 13
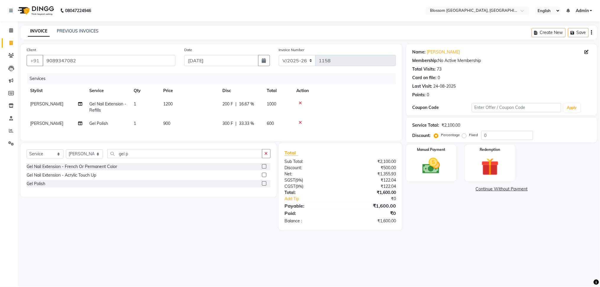
click at [169, 104] on span "1200" at bounding box center [167, 103] width 9 height 5
select select "66274"
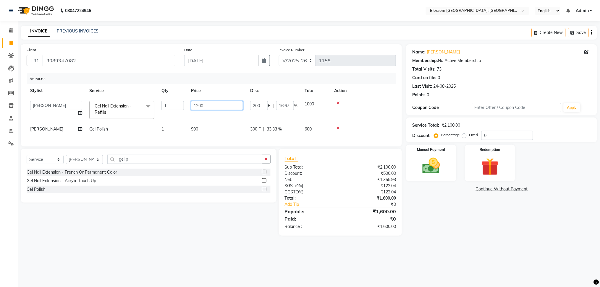
click at [199, 105] on input "1200" at bounding box center [217, 105] width 52 height 9
type input "1600"
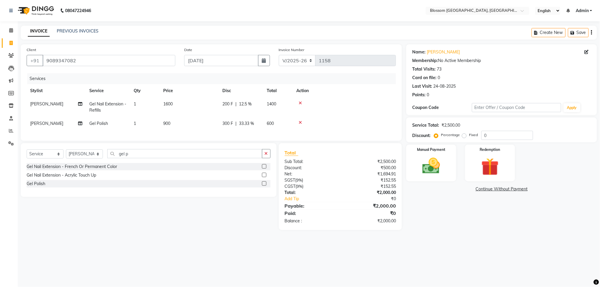
click at [226, 104] on span "200 F" at bounding box center [227, 104] width 11 height 6
select select "66274"
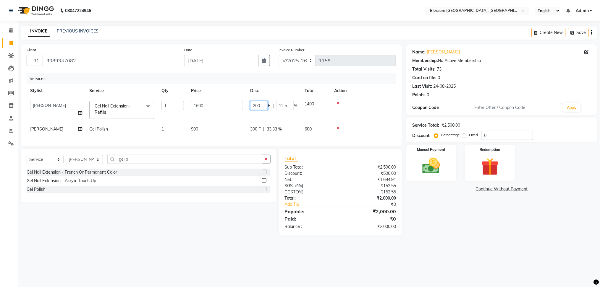
click at [255, 106] on input "200" at bounding box center [259, 105] width 18 height 9
type input "600"
click at [230, 121] on tbody "Giftson Kamei Laimayum Priyaluxmi Laishram Anjali Maimom Anjali chanu Maimomba …" at bounding box center [211, 117] width 369 height 38
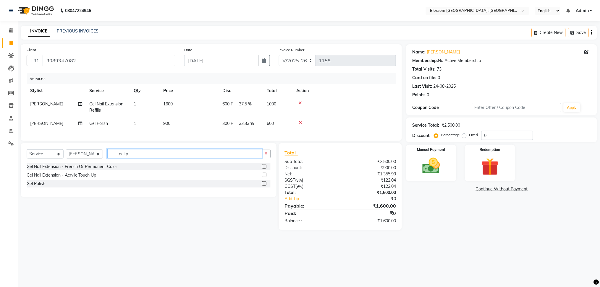
click at [179, 158] on input "gel p" at bounding box center [184, 153] width 155 height 9
click at [85, 159] on select "Select Stylist [PERSON_NAME] Laimayum Priyaluxmi [PERSON_NAME]Sana chanu [PERSO…" at bounding box center [84, 154] width 37 height 9
select select "66244"
click at [66, 156] on select "Select Stylist [PERSON_NAME] Laimayum Priyaluxmi [PERSON_NAME]Sana chanu [PERSO…" at bounding box center [84, 154] width 37 height 9
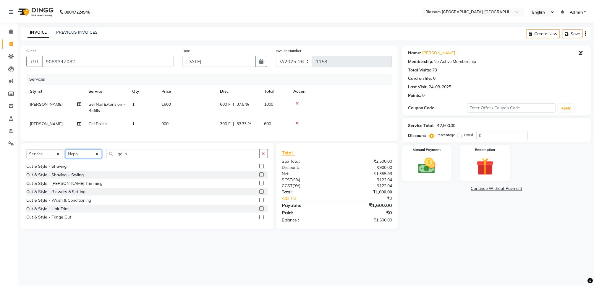
scroll to position [39, 0]
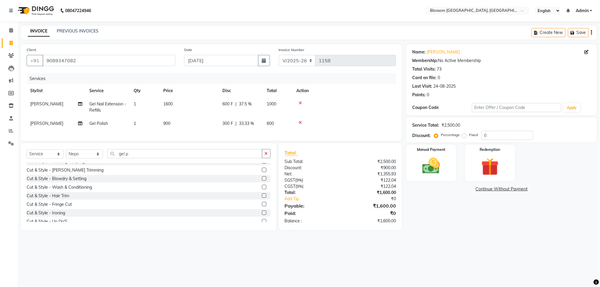
click at [262, 190] on label at bounding box center [264, 187] width 4 height 4
click at [262, 190] on input "checkbox" at bounding box center [264, 188] width 4 height 4
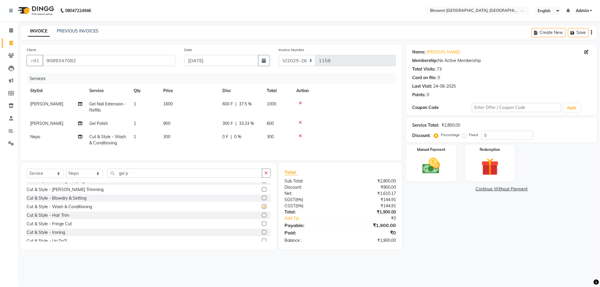
checkbox input "false"
click at [137, 136] on td "1" at bounding box center [145, 140] width 30 height 20
select select "66244"
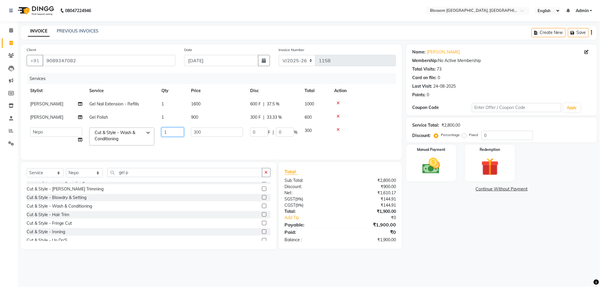
click at [166, 130] on input "1" at bounding box center [172, 132] width 22 height 9
type input "2"
click at [173, 146] on tr "Giftson Kamei Laimayum Priyaluxmi Laishram Anjali Maimom Anjali chanu Maimomba …" at bounding box center [211, 136] width 369 height 25
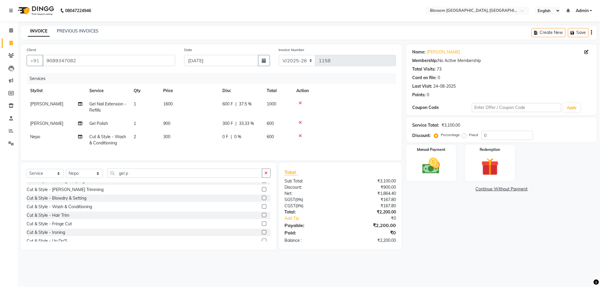
click at [136, 135] on span "2" at bounding box center [135, 136] width 2 height 5
select select "66244"
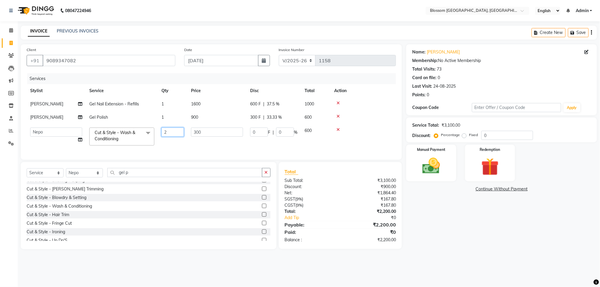
click at [166, 133] on input "2" at bounding box center [172, 132] width 22 height 9
type input "2"
type input "1"
click at [219, 145] on tr "Giftson Kamei Laimayum Priyaluxmi Laishram Anjali Maimom Anjali chanu Maimomba …" at bounding box center [211, 136] width 369 height 25
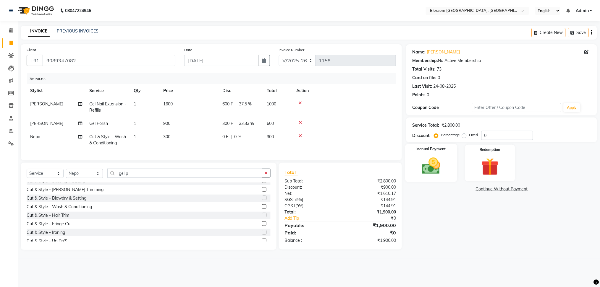
click at [446, 173] on img at bounding box center [431, 166] width 30 height 21
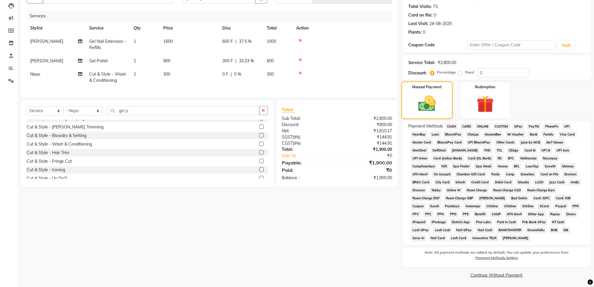
scroll to position [64, 0]
click at [516, 124] on span "GPay" at bounding box center [518, 125] width 12 height 7
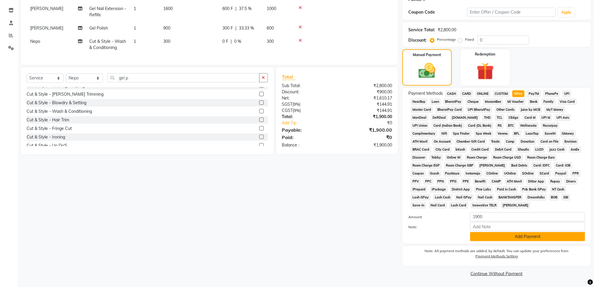
click at [519, 239] on button "Add Payment" at bounding box center [527, 236] width 115 height 9
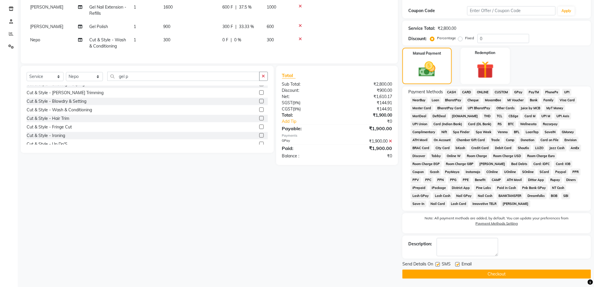
scroll to position [97, 0]
click at [514, 271] on button "Checkout" at bounding box center [496, 274] width 189 height 9
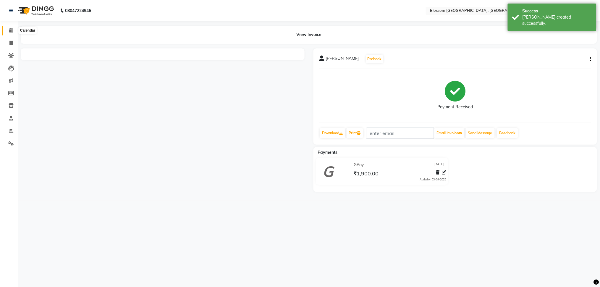
drag, startPoint x: 10, startPoint y: 30, endPoint x: 13, endPoint y: 31, distance: 3.6
click at [10, 30] on icon at bounding box center [11, 30] width 4 height 4
